Goal: Check status: Verify the current state of an ongoing process or item

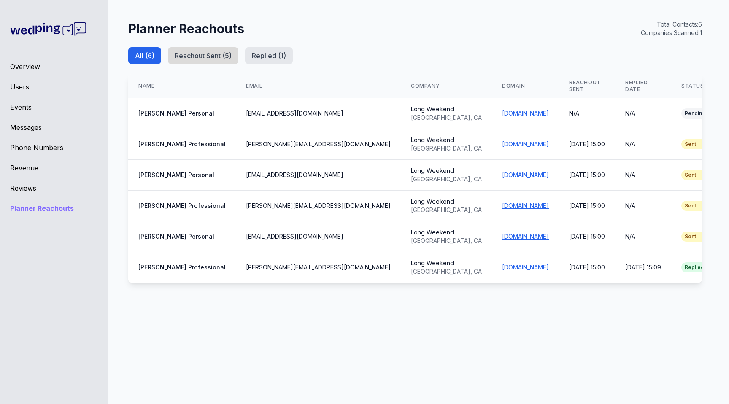
click at [218, 52] on button "Reachout Sent ( 5 )" at bounding box center [203, 55] width 70 height 17
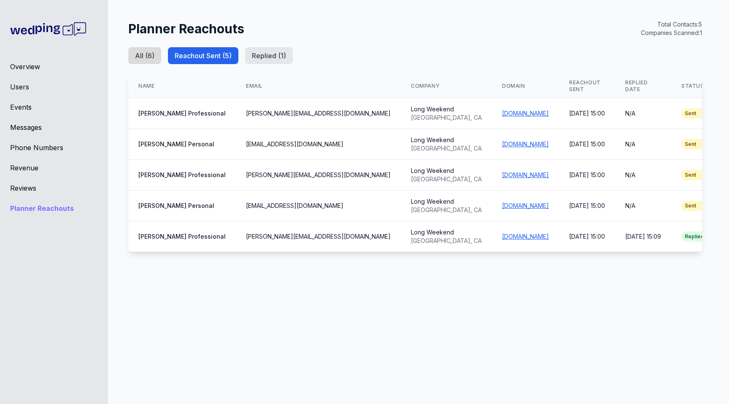
click at [142, 53] on button "All ( 6 )" at bounding box center [144, 55] width 33 height 17
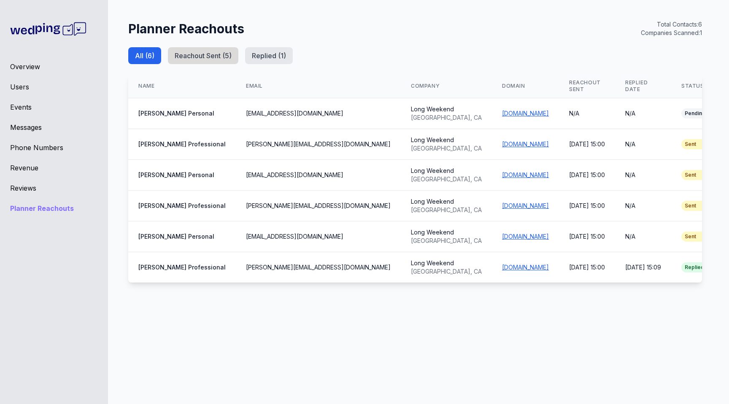
click at [196, 56] on button "Reachout Sent ( 5 )" at bounding box center [203, 55] width 70 height 17
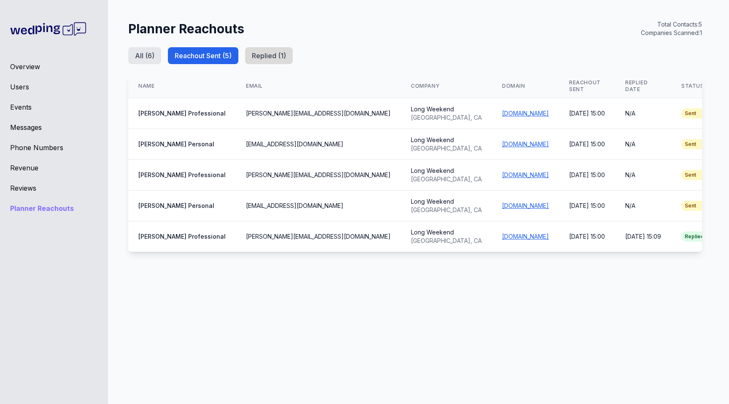
click at [273, 57] on button "Replied ( 1 )" at bounding box center [269, 55] width 48 height 17
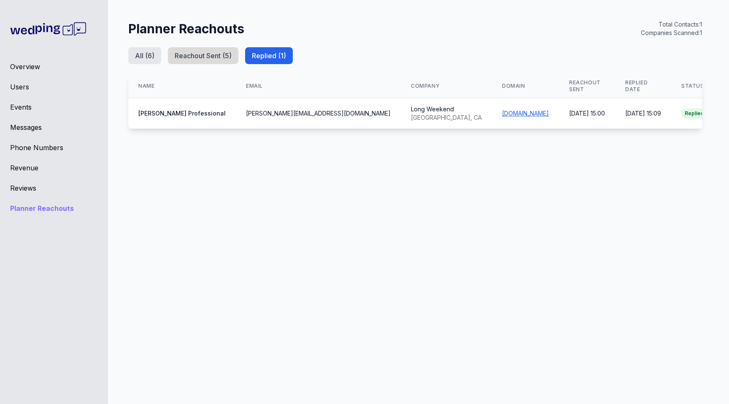
click at [212, 54] on button "Reachout Sent ( 5 )" at bounding box center [203, 55] width 70 height 17
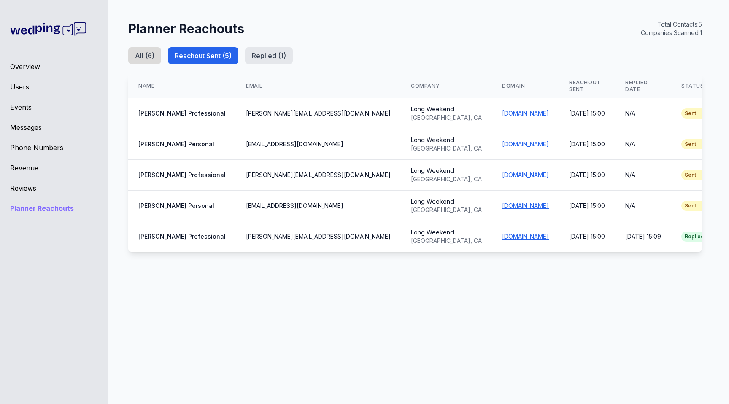
click at [138, 54] on button "All ( 6 )" at bounding box center [144, 55] width 33 height 17
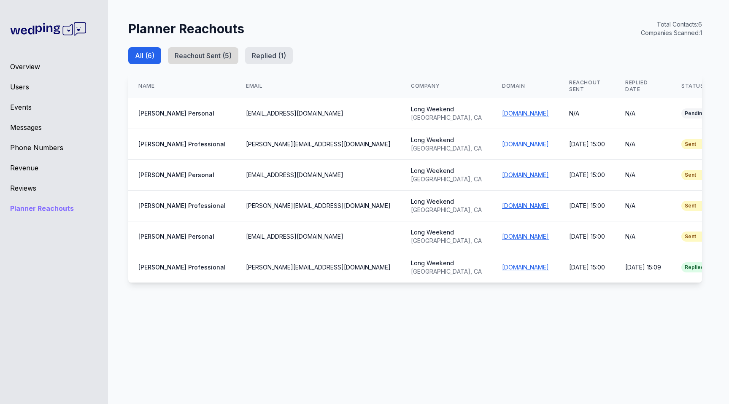
click at [198, 55] on button "Reachout Sent ( 5 )" at bounding box center [203, 55] width 70 height 17
